Goal: Navigation & Orientation: Understand site structure

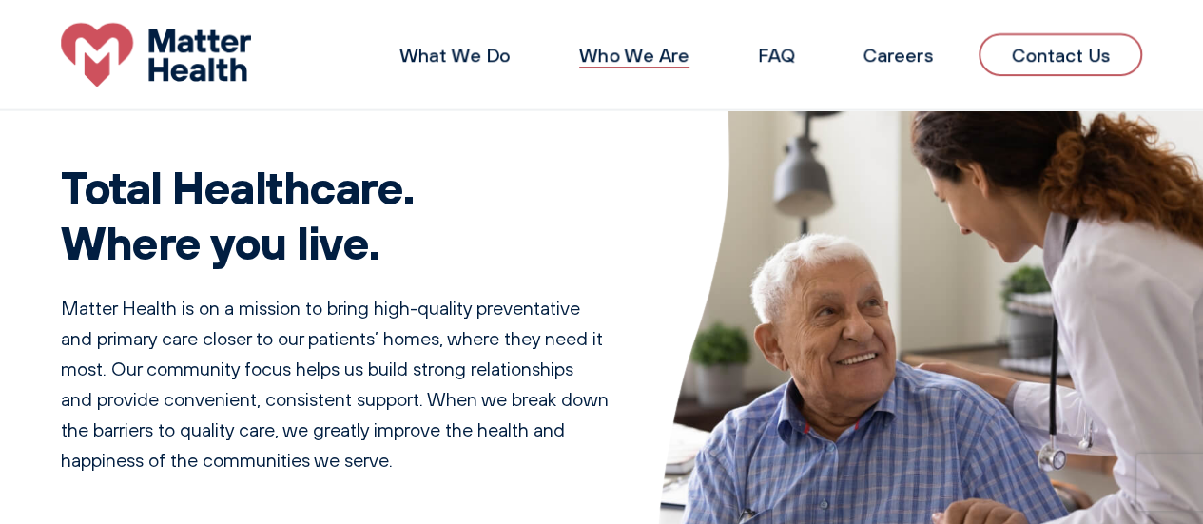
click at [613, 54] on link "Who We Are" at bounding box center [634, 55] width 110 height 24
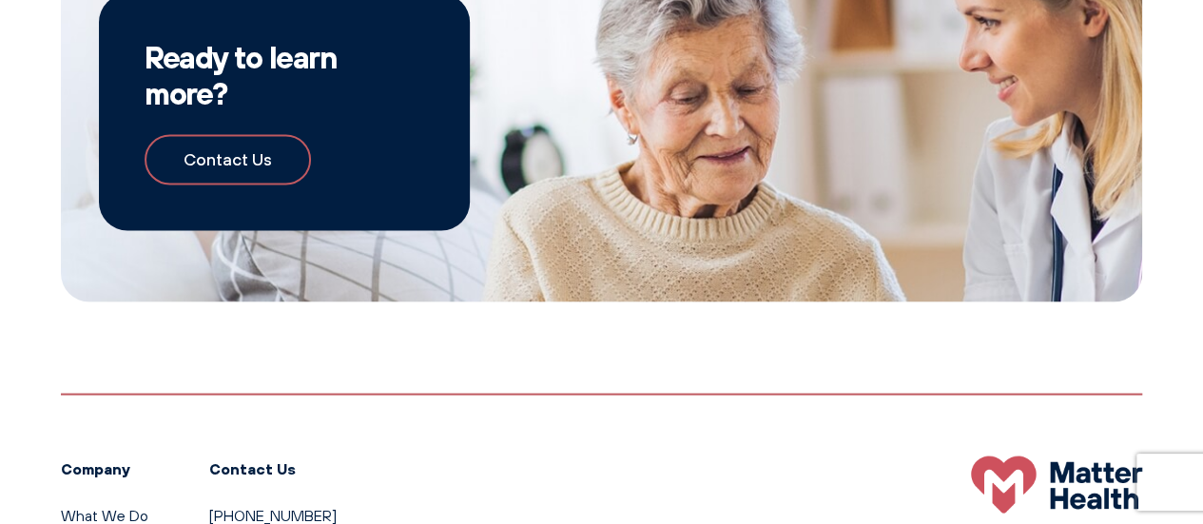
scroll to position [1883, 0]
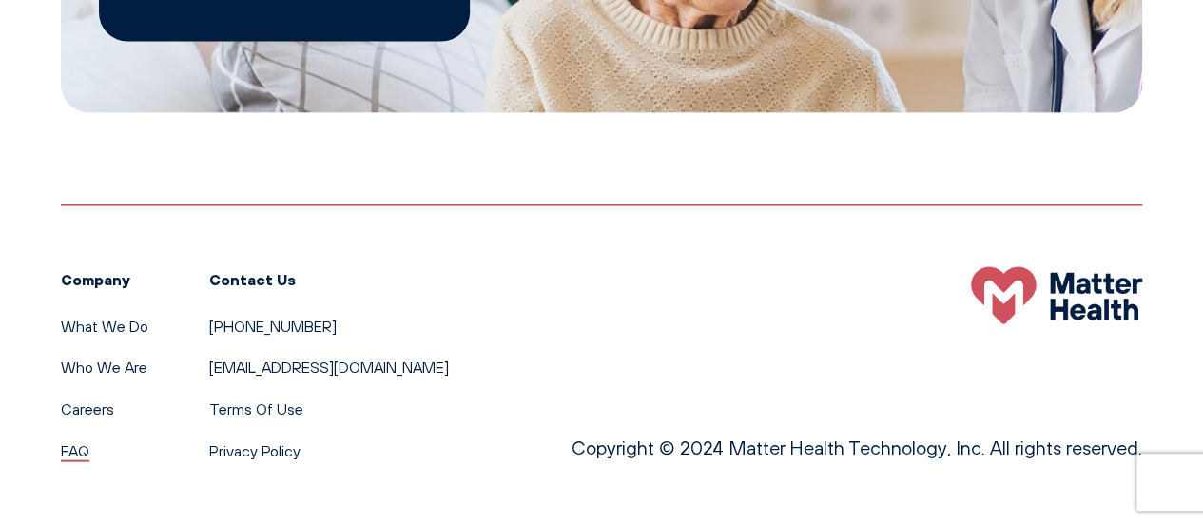
click at [84, 452] on link "FAQ" at bounding box center [75, 450] width 29 height 19
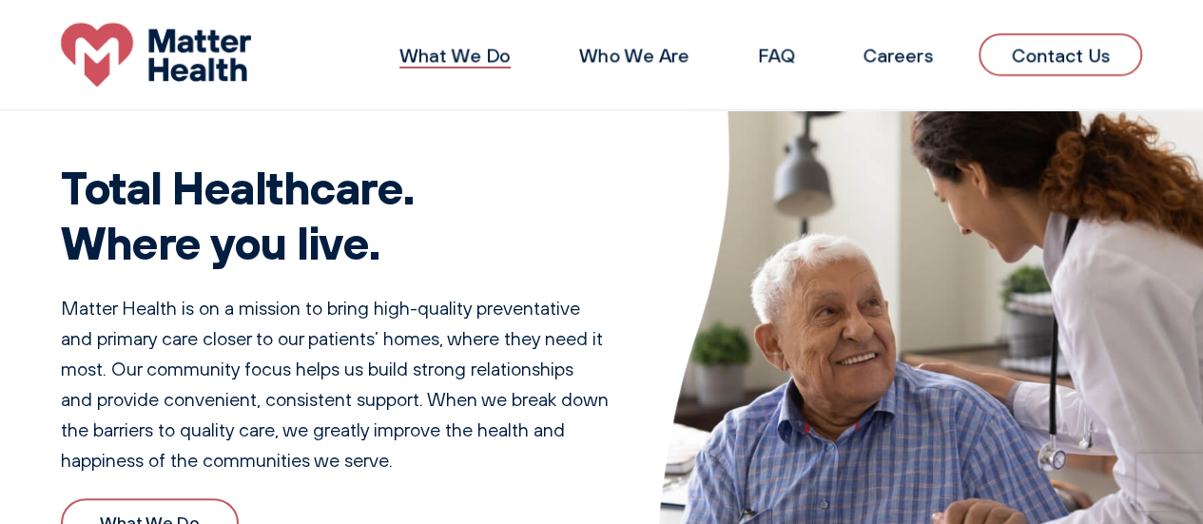
click at [456, 61] on link "What We Do" at bounding box center [454, 55] width 111 height 24
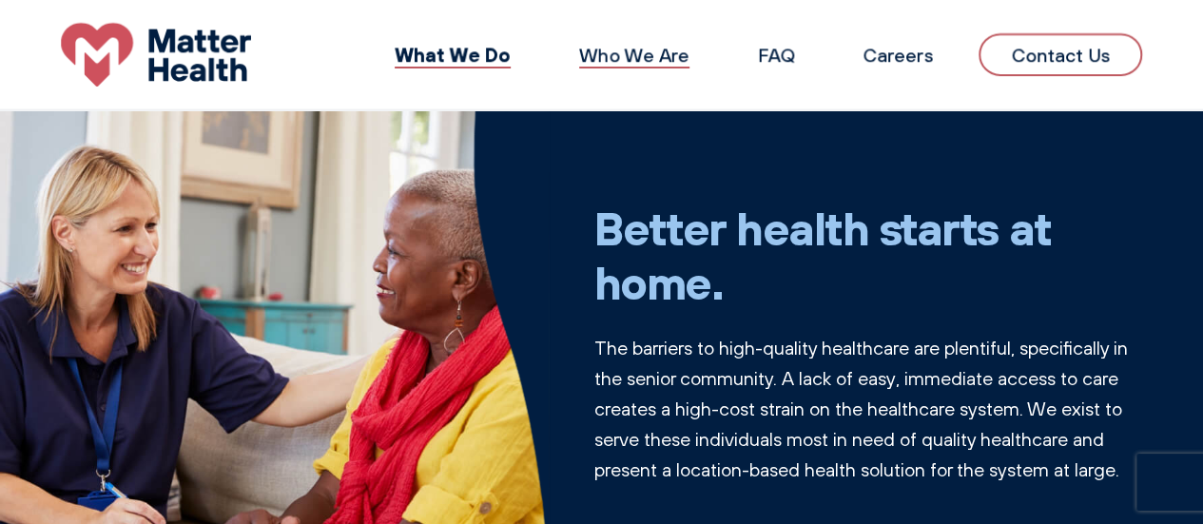
click at [622, 57] on link "Who We Are" at bounding box center [634, 55] width 110 height 24
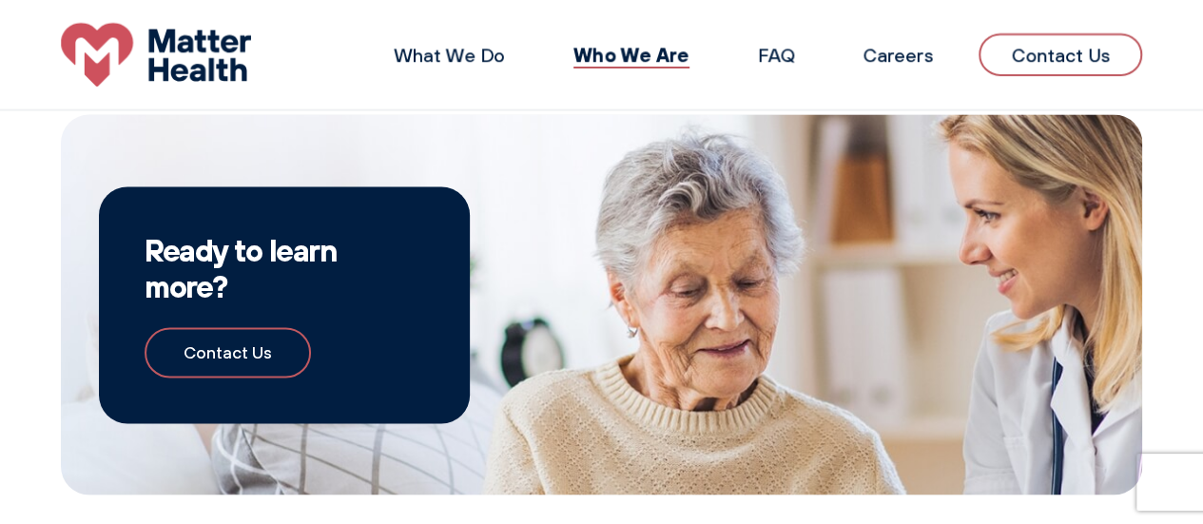
scroll to position [932, 0]
